Goal: Information Seeking & Learning: Learn about a topic

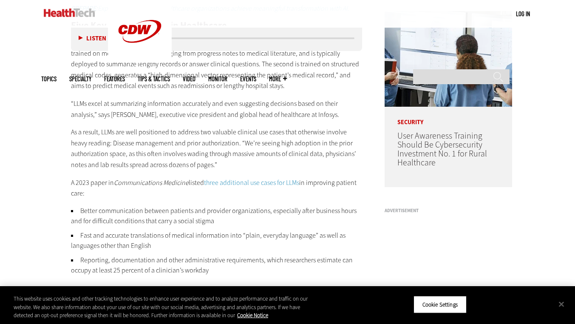
scroll to position [656, 0]
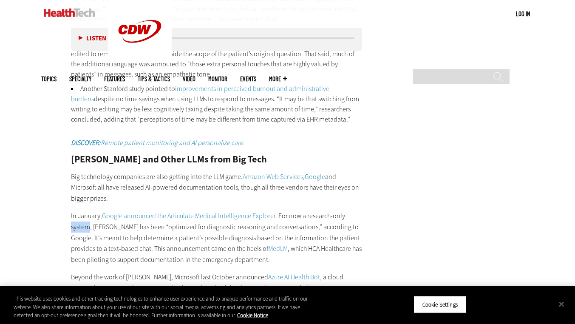
scroll to position [1347, 0]
click at [31, 219] on div "Become an Insider Sign up [DATE] to receive premium content! Sign Up MENU Log i…" at bounding box center [287, 165] width 575 height 3024
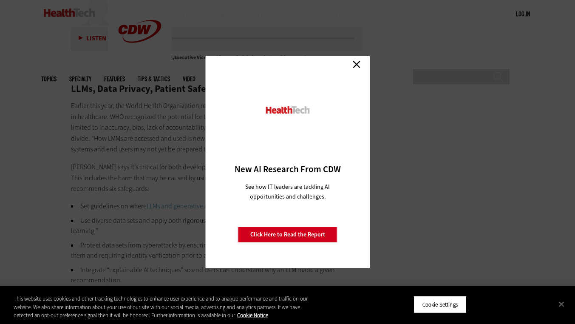
scroll to position [1759, 0]
click at [358, 65] on link "Close" at bounding box center [356, 64] width 13 height 13
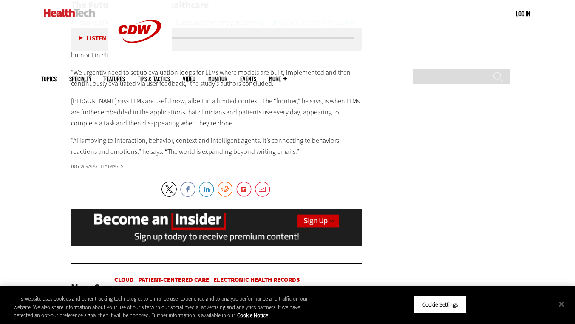
scroll to position [2282, 0]
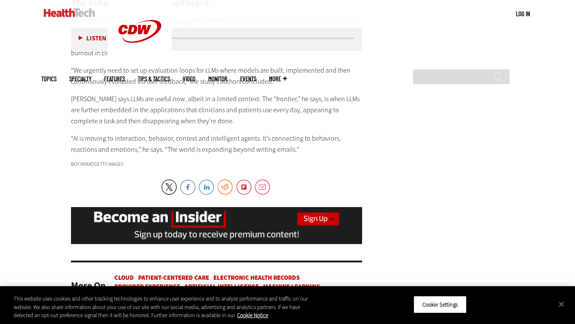
click at [260, 273] on link "Electronic Health Records" at bounding box center [256, 277] width 86 height 9
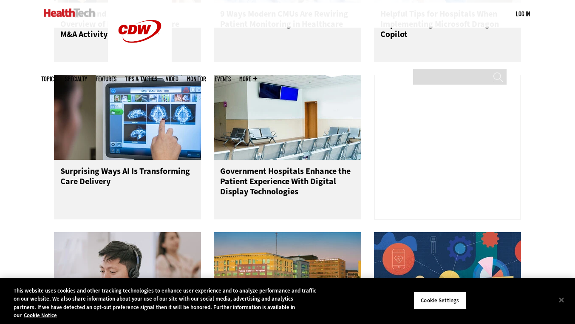
scroll to position [1015, 0]
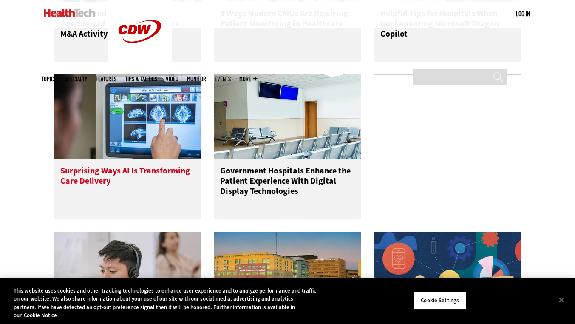
click at [80, 188] on h3 "Surprising Ways AI Is Transforming Care Delivery" at bounding box center [127, 183] width 135 height 34
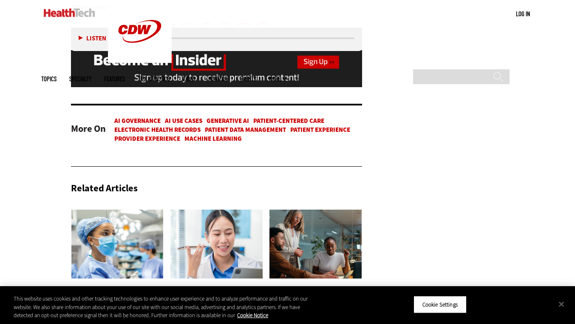
scroll to position [1654, 0]
